Goal: Task Accomplishment & Management: Use online tool/utility

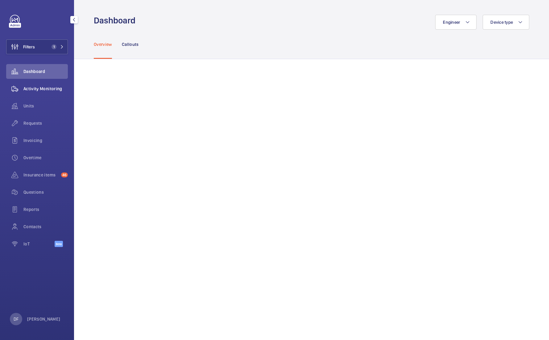
click at [52, 92] on div "Activity Monitoring" at bounding box center [37, 88] width 62 height 15
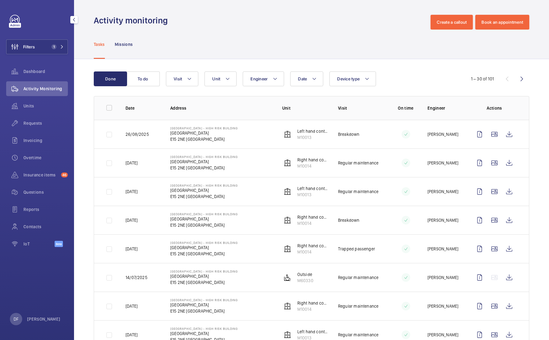
click at [41, 324] on div "DF [PERSON_NAME]" at bounding box center [35, 319] width 51 height 12
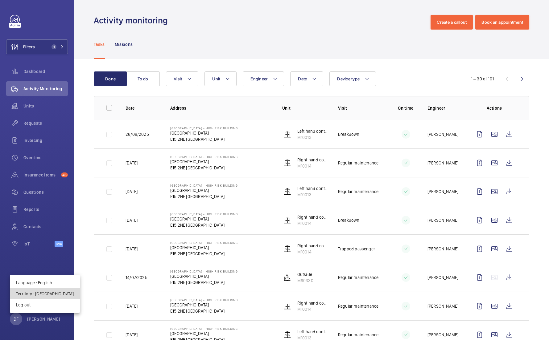
click at [51, 296] on p "Territory : United Kingdom" at bounding box center [45, 294] width 58 height 6
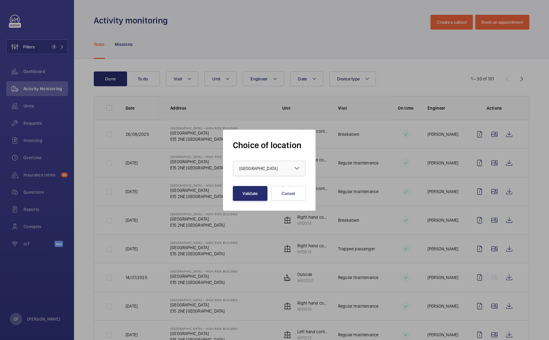
click at [279, 171] on div "× United Kingdom" at bounding box center [266, 169] width 54 height 6
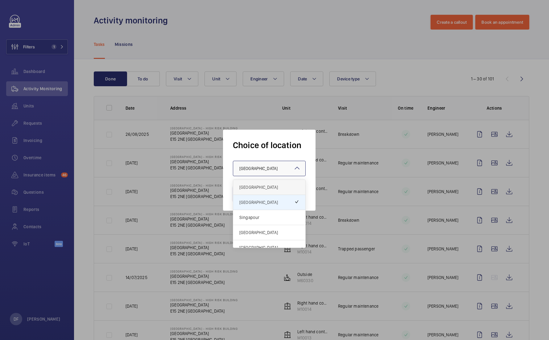
click at [265, 187] on span "[GEOGRAPHIC_DATA]" at bounding box center [269, 187] width 60 height 6
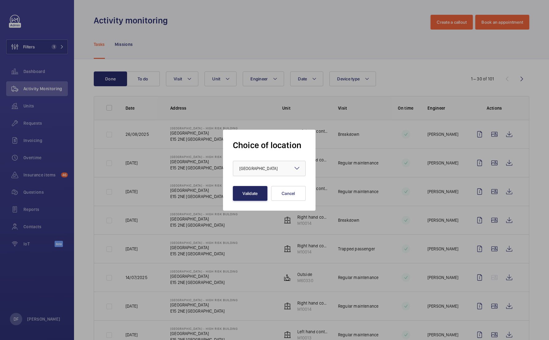
click at [254, 189] on button "Validate" at bounding box center [250, 193] width 35 height 15
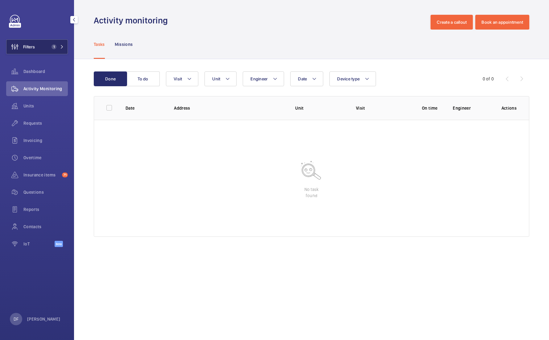
click at [46, 45] on button "Filters 1" at bounding box center [37, 46] width 62 height 15
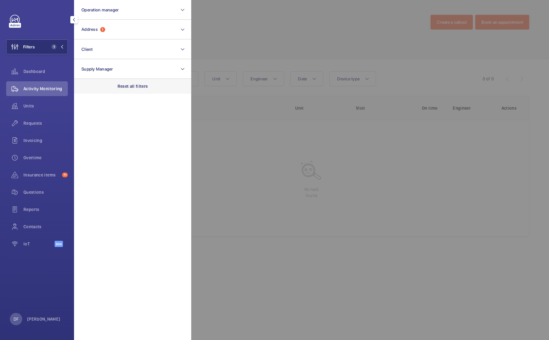
click at [131, 85] on p "Reset all filters" at bounding box center [132, 86] width 31 height 6
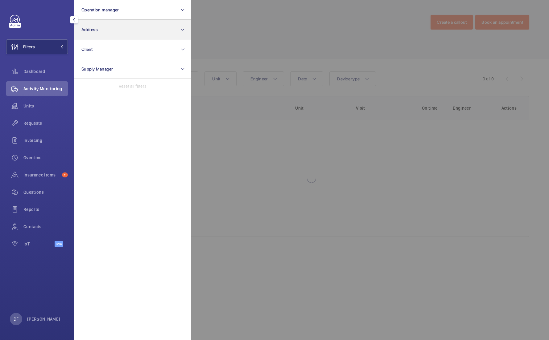
click at [140, 37] on button "Address" at bounding box center [132, 30] width 117 height 20
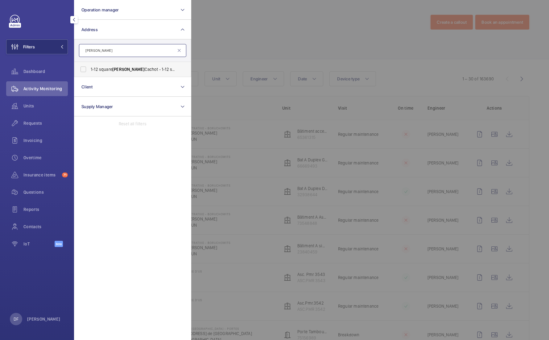
type input "albin"
click at [146, 72] on label "1-12 square Albin Cachot - 1-12 square Albin Cachot, 75013 PARIS, PARIS 75013" at bounding box center [127, 69] width 107 height 15
click at [89, 72] on input "1-12 square Albin Cachot - 1-12 square Albin Cachot, 75013 PARIS, PARIS 75013" at bounding box center [83, 69] width 12 height 12
checkbox input "true"
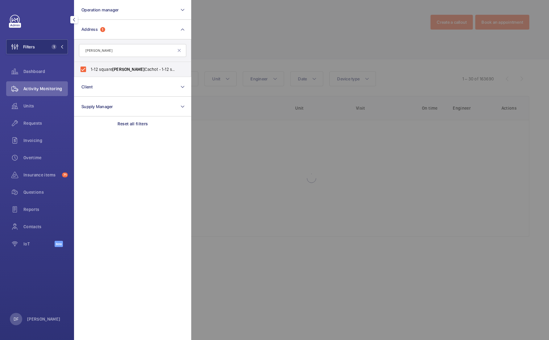
click at [249, 32] on div at bounding box center [465, 170] width 549 height 340
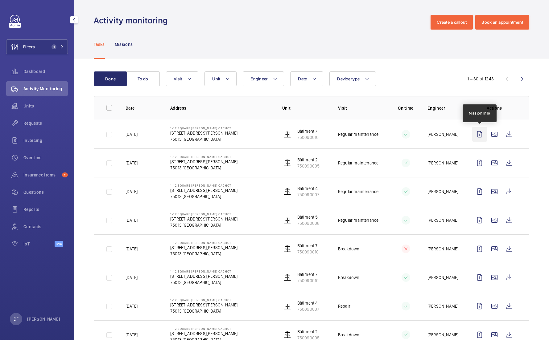
click at [479, 132] on wm-front-icon-button at bounding box center [479, 134] width 15 height 15
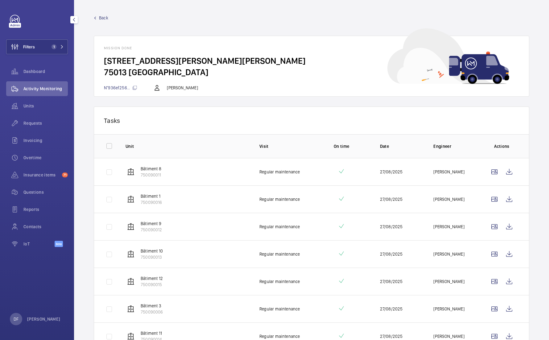
click at [104, 21] on div "Back Mission done 1-12 square Albin Cachot - 1-12 square Albin Cachot, 75013 PA…" at bounding box center [311, 56] width 435 height 82
click at [104, 18] on span "Back" at bounding box center [103, 18] width 9 height 6
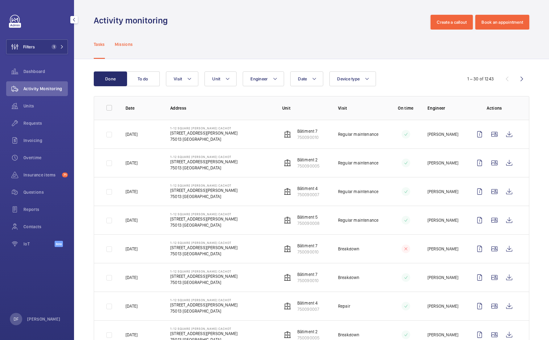
click at [128, 40] on div "Missions" at bounding box center [124, 44] width 18 height 29
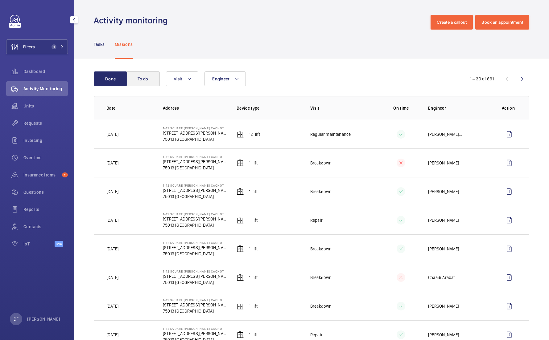
click at [142, 83] on button "To do" at bounding box center [142, 79] width 33 height 15
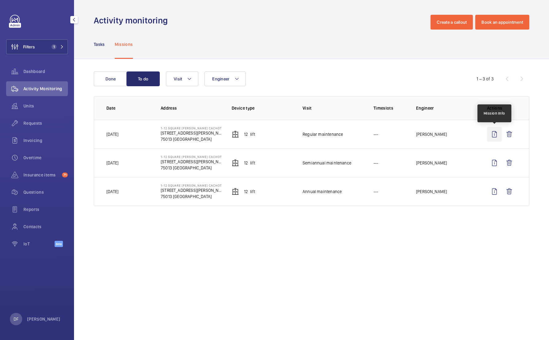
click at [498, 135] on wm-front-icon-button at bounding box center [494, 134] width 15 height 15
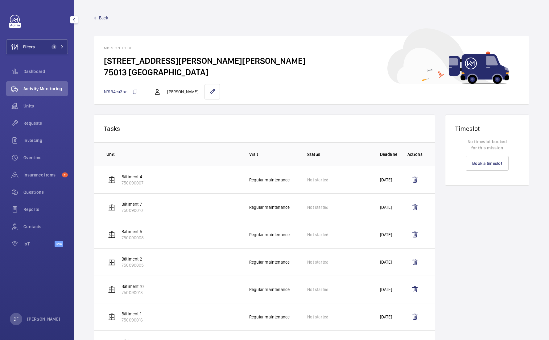
click at [103, 17] on span "Back" at bounding box center [103, 18] width 9 height 6
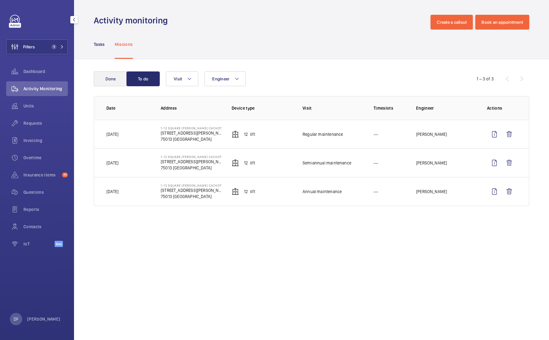
click at [118, 81] on button "Done" at bounding box center [110, 79] width 33 height 15
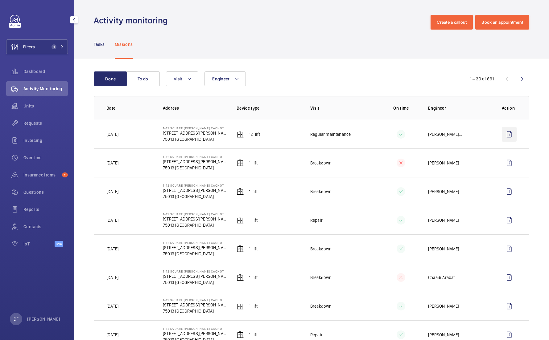
click at [503, 137] on wm-front-icon-button at bounding box center [509, 134] width 15 height 15
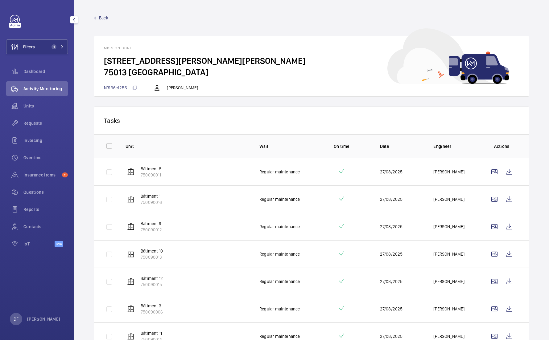
click at [106, 19] on span "Back" at bounding box center [103, 18] width 9 height 6
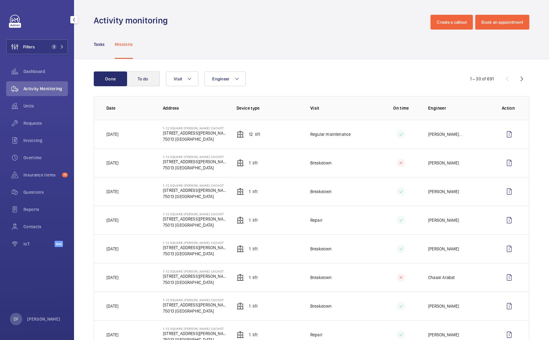
click at [151, 78] on button "To do" at bounding box center [142, 79] width 33 height 15
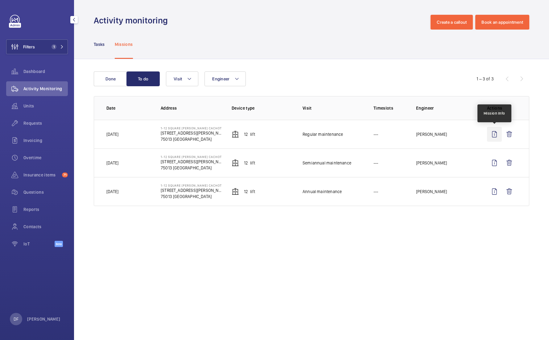
click at [489, 131] on wm-front-icon-button at bounding box center [494, 134] width 15 height 15
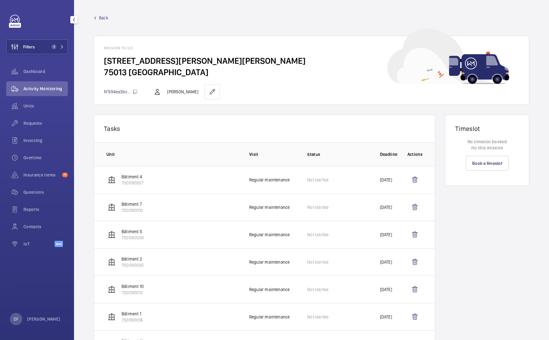
click at [136, 91] on mat-icon at bounding box center [135, 91] width 5 height 5
drag, startPoint x: 145, startPoint y: 177, endPoint x: 119, endPoint y: 176, distance: 25.9
click at [119, 176] on td "Bâtiment 4 750090007" at bounding box center [166, 179] width 145 height 27
drag, startPoint x: 152, startPoint y: 183, endPoint x: 120, endPoint y: 184, distance: 32.7
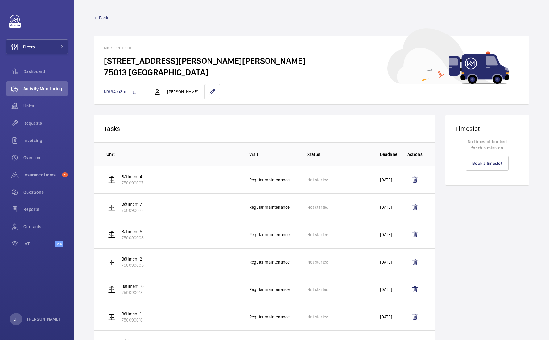
click at [120, 184] on td "Bâtiment 4 750090007" at bounding box center [166, 179] width 145 height 27
copy p "750090007"
click at [57, 87] on span "Activity Monitoring" at bounding box center [45, 89] width 44 height 6
click at [56, 76] on div "Dashboard" at bounding box center [37, 71] width 62 height 15
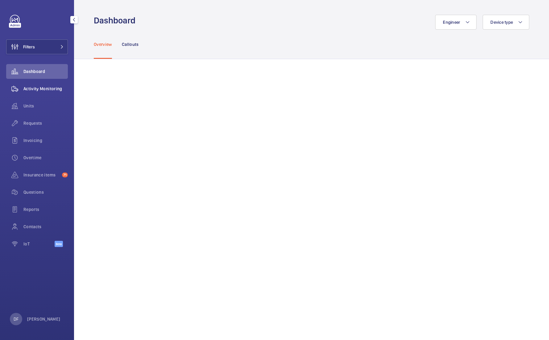
click at [55, 84] on div "Activity Monitoring" at bounding box center [37, 88] width 62 height 15
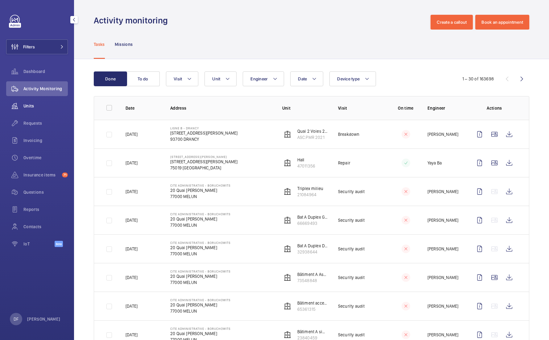
click at [43, 113] on div "Units" at bounding box center [37, 106] width 62 height 15
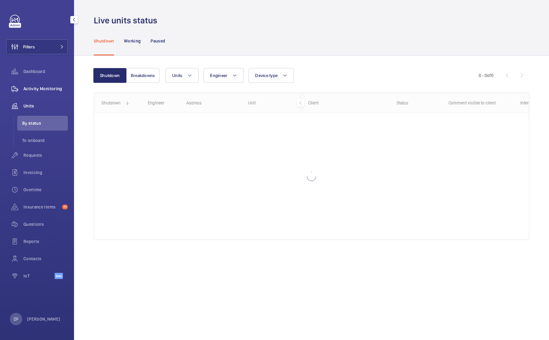
click at [46, 90] on span "Activity Monitoring" at bounding box center [45, 89] width 44 height 6
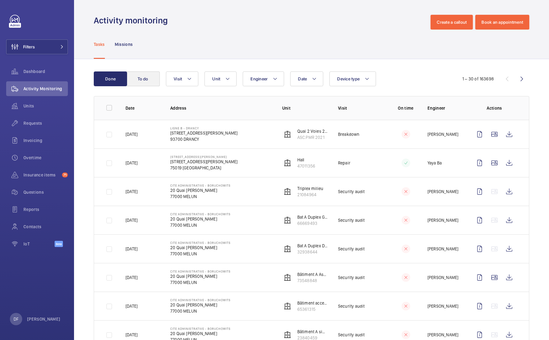
click at [138, 74] on button "To do" at bounding box center [142, 79] width 33 height 15
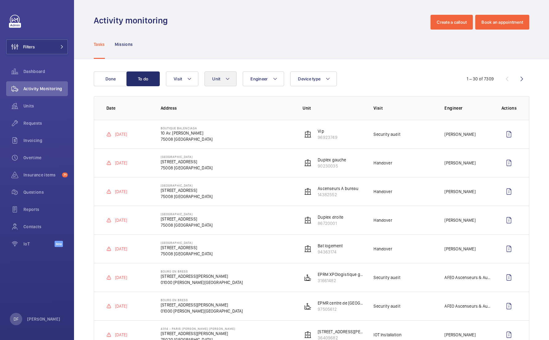
click at [233, 81] on button "Unit" at bounding box center [220, 79] width 32 height 15
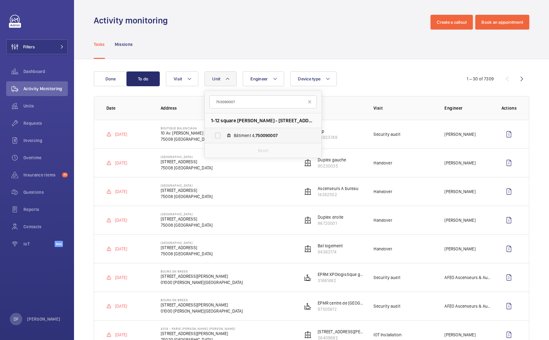
type input "750090007"
click at [246, 129] on label "Bâtiment 4, 750090007" at bounding box center [258, 135] width 107 height 15
click at [224, 130] on input "Bâtiment 4, 750090007" at bounding box center [218, 136] width 12 height 12
checkbox input "true"
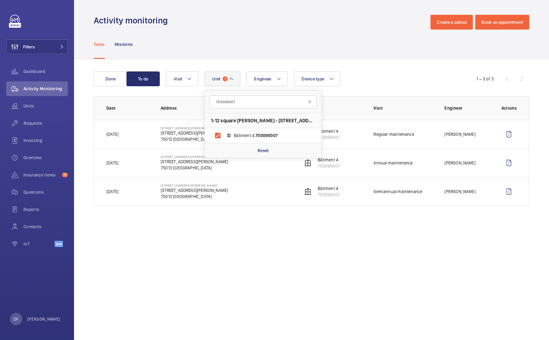
click at [221, 45] on div "Tasks Missions" at bounding box center [311, 44] width 435 height 29
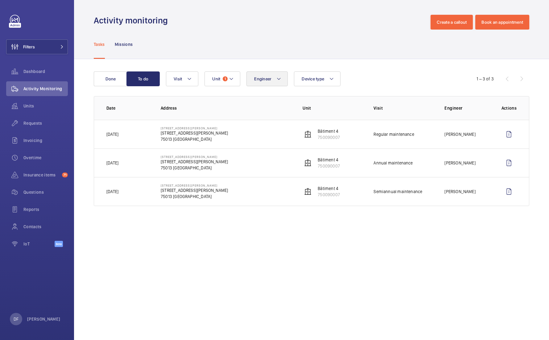
click at [260, 80] on span "Engineer" at bounding box center [262, 78] width 17 height 5
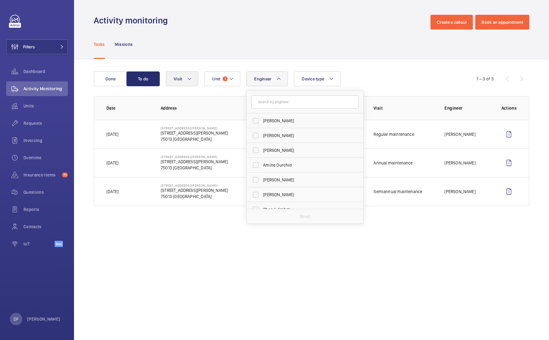
click at [192, 82] on button "Visit" at bounding box center [182, 79] width 32 height 15
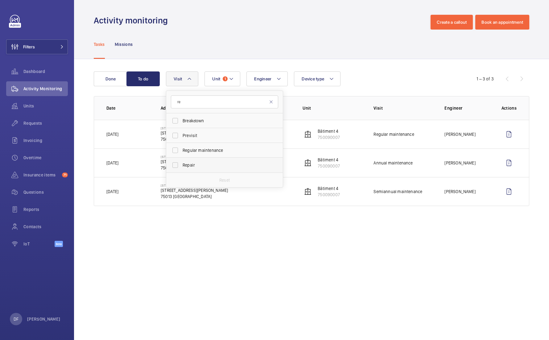
type input "re"
click at [206, 168] on span "Repair" at bounding box center [225, 165] width 85 height 6
click at [181, 168] on input "Repair" at bounding box center [175, 165] width 12 height 12
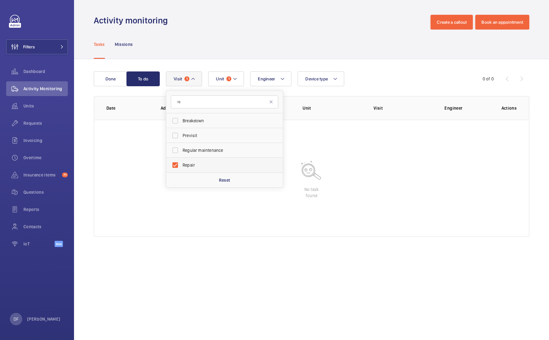
click at [206, 168] on span "Repair" at bounding box center [225, 165] width 85 height 6
click at [181, 168] on input "Repair" at bounding box center [175, 165] width 12 height 12
checkbox input "false"
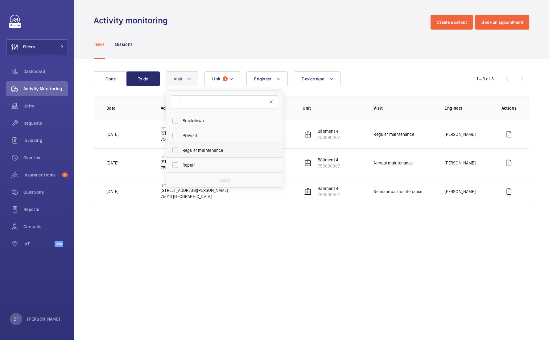
click at [206, 156] on label "Regular maintenance" at bounding box center [219, 150] width 107 height 15
click at [181, 156] on input "Regular maintenance" at bounding box center [175, 150] width 12 height 12
checkbox input "true"
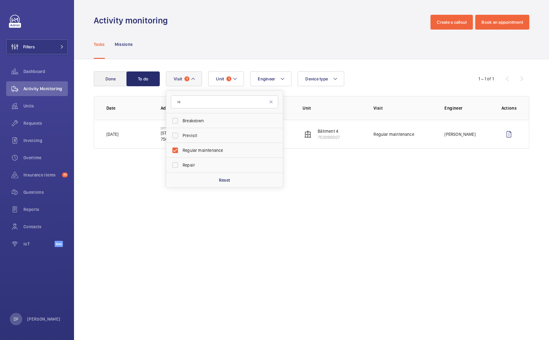
click at [117, 73] on button "Done" at bounding box center [110, 79] width 33 height 15
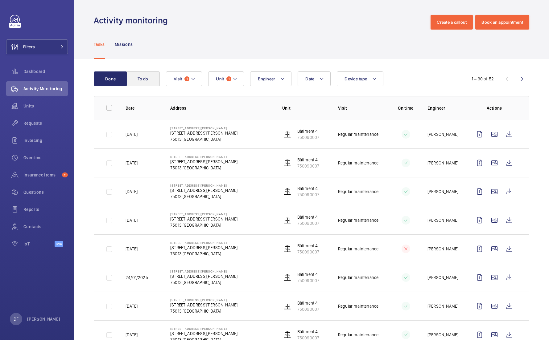
click at [142, 76] on button "To do" at bounding box center [142, 79] width 33 height 15
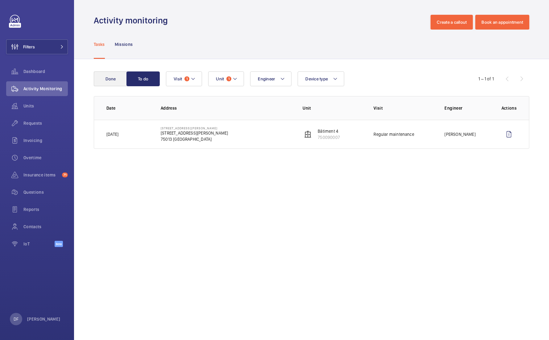
click at [116, 81] on button "Done" at bounding box center [110, 79] width 33 height 15
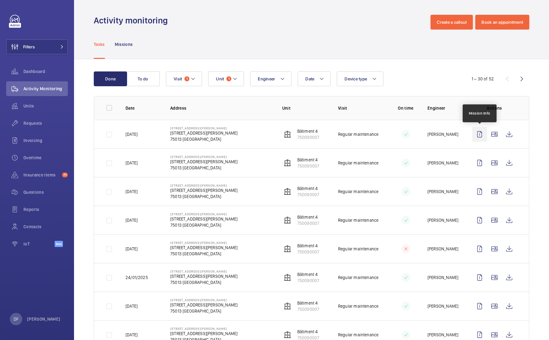
click at [475, 134] on wm-front-icon-button at bounding box center [479, 134] width 15 height 15
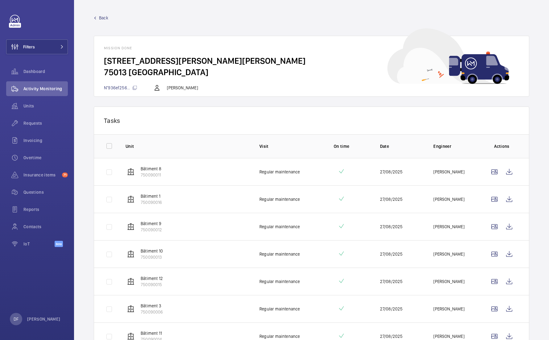
click at [101, 19] on span "Back" at bounding box center [103, 18] width 9 height 6
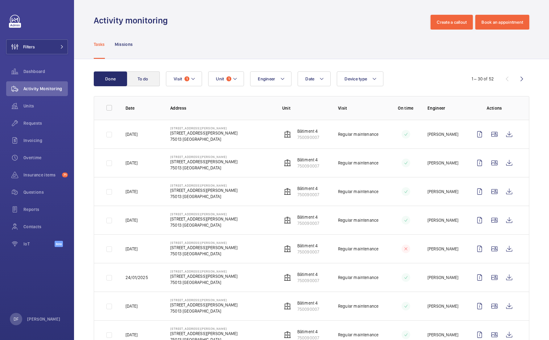
click at [143, 80] on button "To do" at bounding box center [142, 79] width 33 height 15
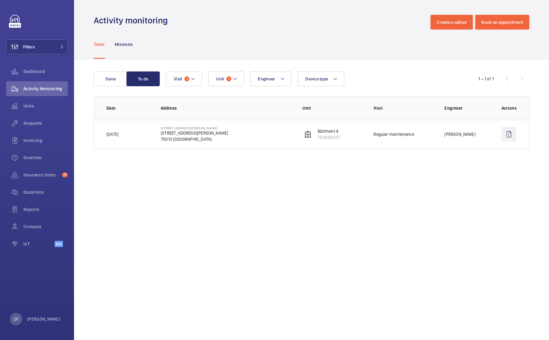
click at [514, 138] on wm-front-icon-button at bounding box center [508, 134] width 15 height 15
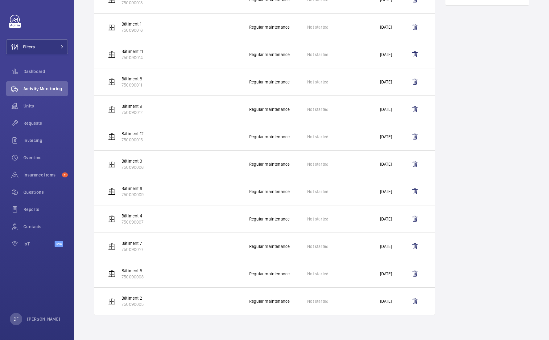
scroll to position [180, 0]
